Goal: Task Accomplishment & Management: Complete application form

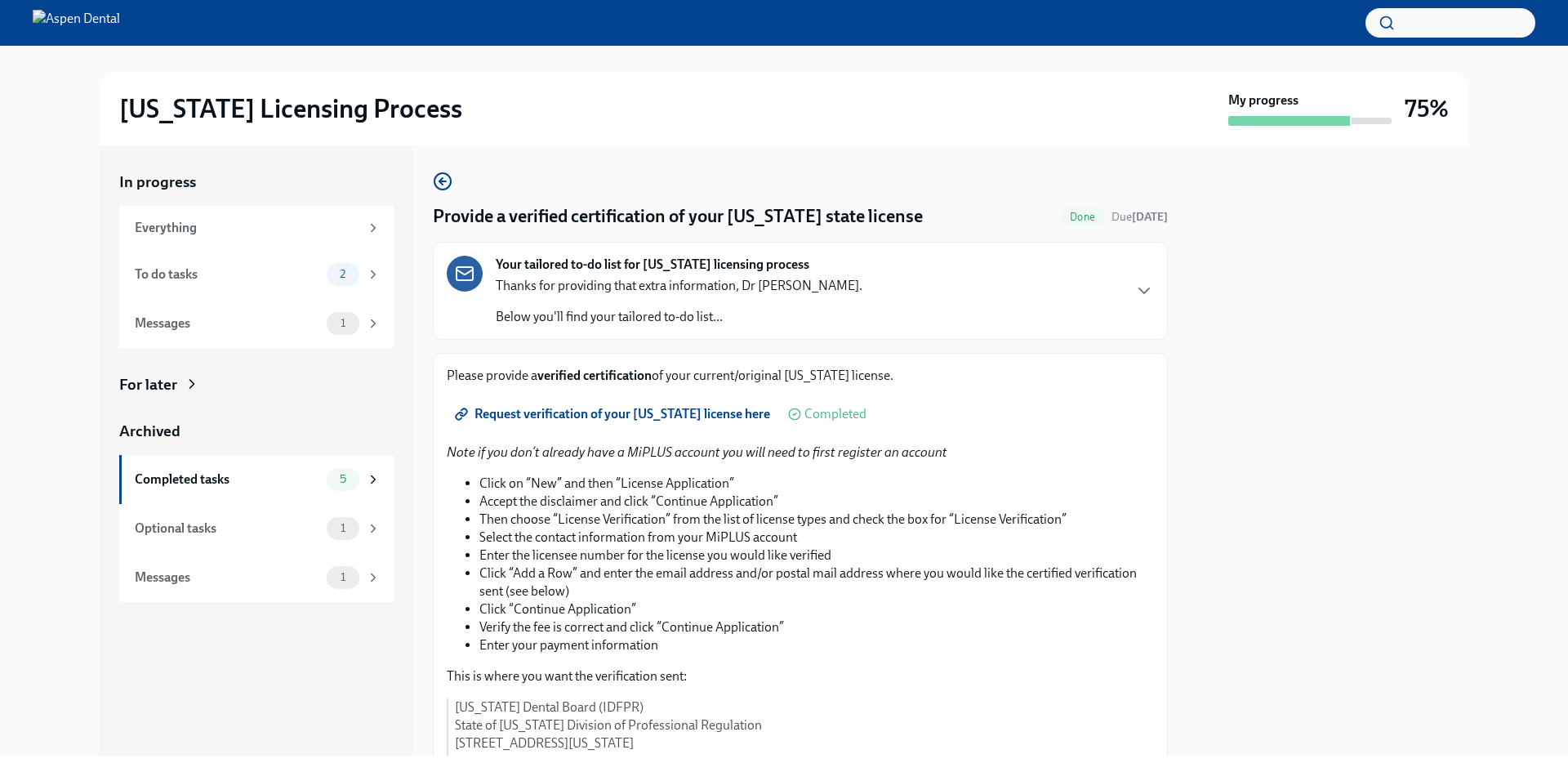
click at [319, 267] on div "To do tasks" at bounding box center [227, 275] width 185 height 18
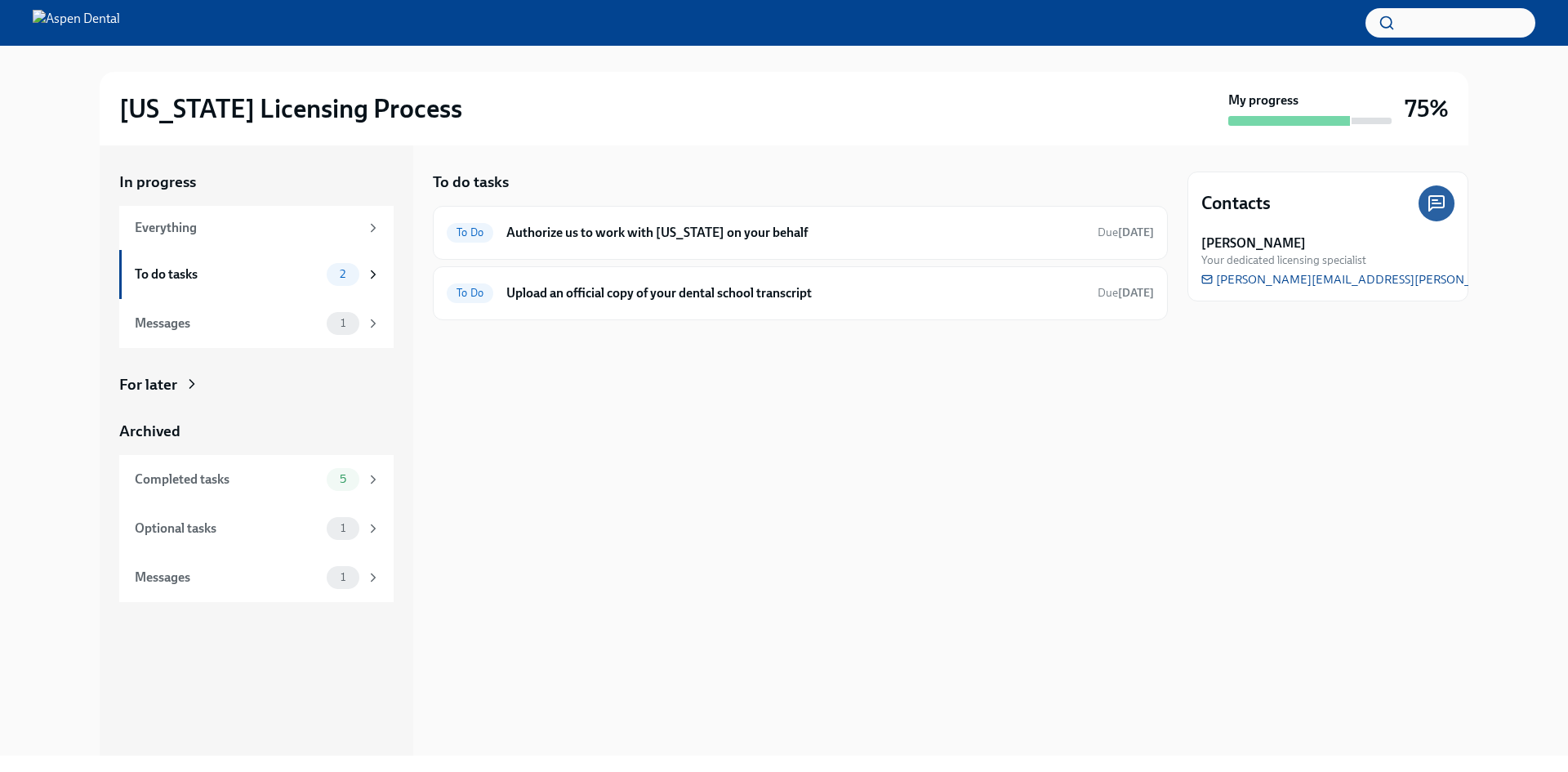
click at [858, 239] on h6 "Authorize us to work with [US_STATE] on your behalf" at bounding box center [795, 233] width 578 height 18
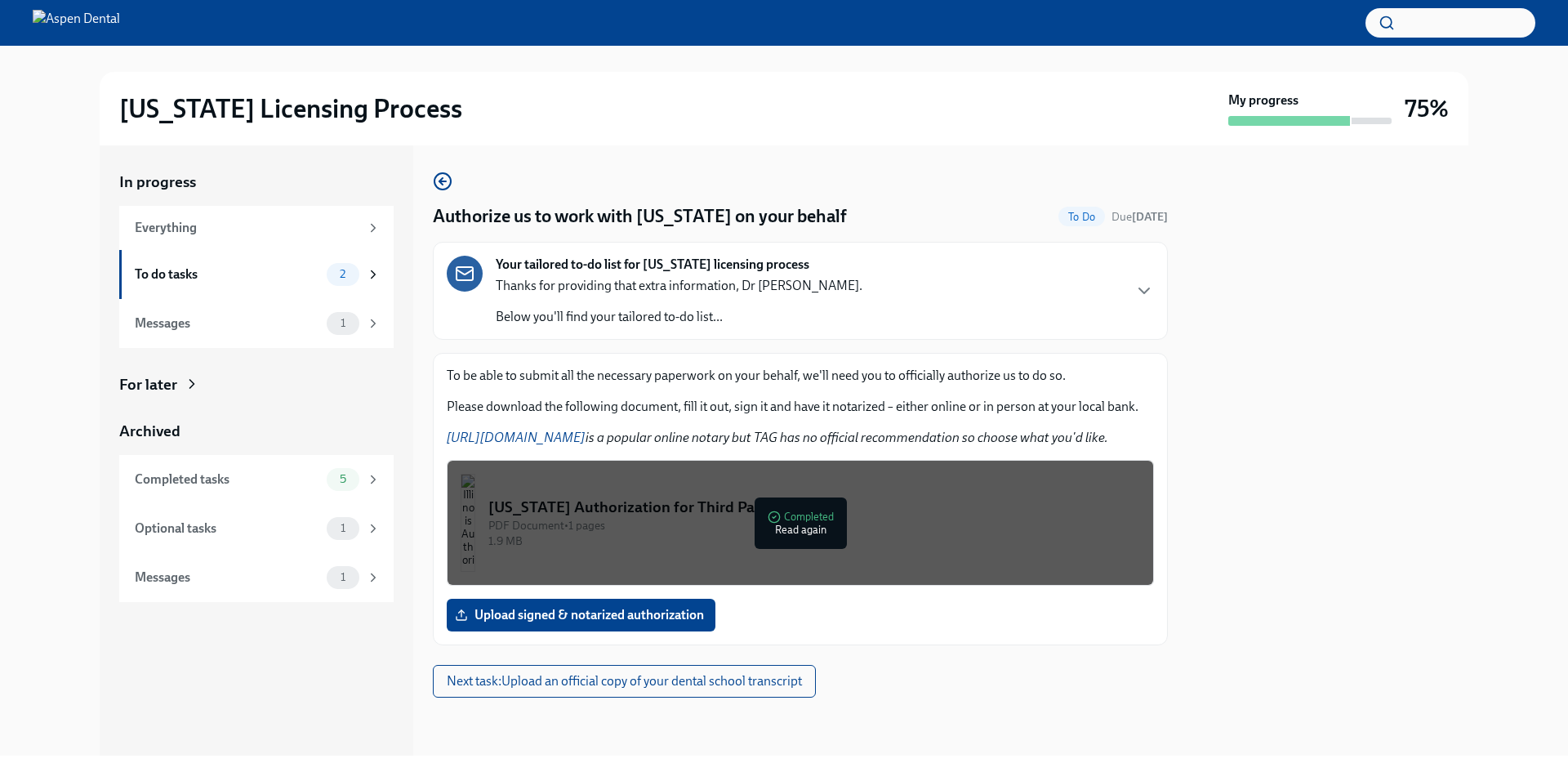
click at [305, 264] on div "To do tasks 2" at bounding box center [257, 274] width 245 height 23
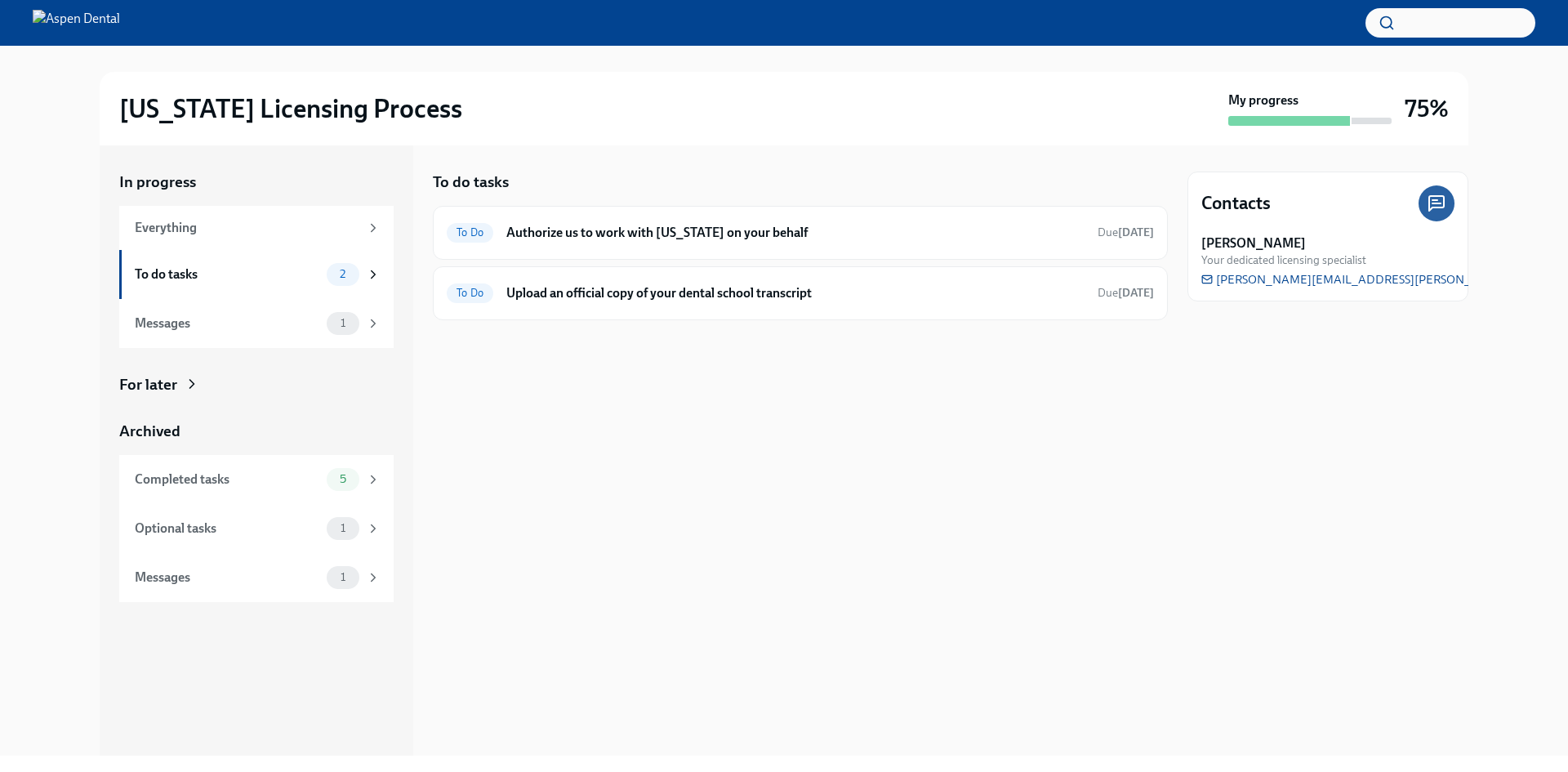
click at [900, 290] on h6 "Upload an official copy of your dental school transcript" at bounding box center [795, 294] width 578 height 18
